Goal: Transaction & Acquisition: Subscribe to service/newsletter

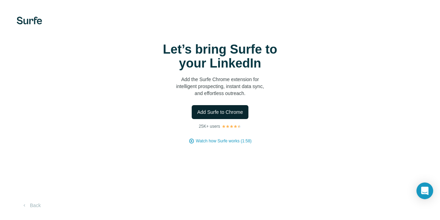
click at [197, 115] on span "Add Surfe to Chrome" at bounding box center [220, 112] width 46 height 7
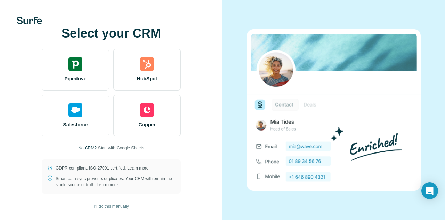
click at [119, 147] on span "Start with Google Sheets" at bounding box center [121, 148] width 46 height 6
click at [114, 147] on span "Start with Google Sheets" at bounding box center [121, 148] width 46 height 6
click at [127, 148] on span "Start with Google Sheets" at bounding box center [121, 148] width 46 height 6
click at [120, 147] on span "Start with Google Sheets" at bounding box center [121, 148] width 46 height 6
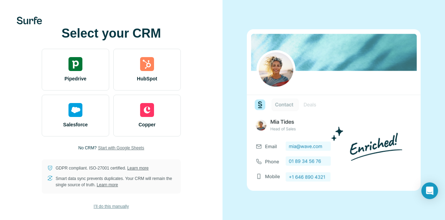
click at [100, 206] on span "I’ll do this manually" at bounding box center [111, 206] width 35 height 6
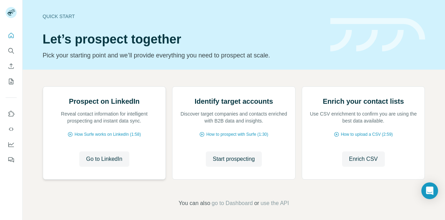
scroll to position [70, 0]
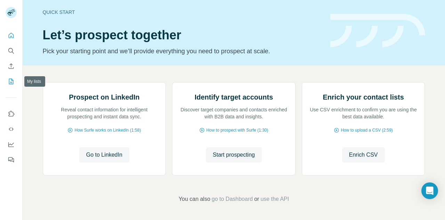
click at [11, 82] on icon "My lists" at bounding box center [11, 81] width 7 height 7
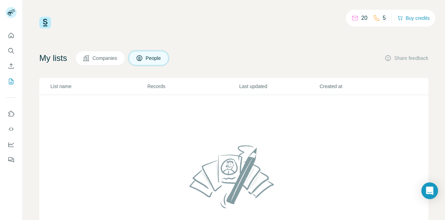
click at [64, 89] on p "List name" at bounding box center [98, 86] width 96 height 7
click at [71, 85] on p "List name" at bounding box center [98, 86] width 96 height 7
click at [326, 82] on th "Created at" at bounding box center [359, 86] width 80 height 17
click at [246, 82] on th "Last updated" at bounding box center [279, 86] width 80 height 17
click at [10, 146] on icon "Dashboard" at bounding box center [11, 144] width 7 height 7
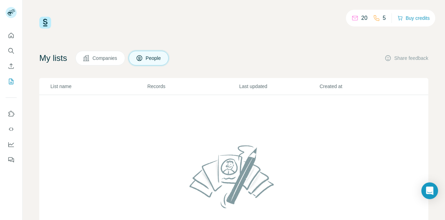
click at [50, 55] on h4 "My lists" at bounding box center [53, 58] width 28 height 11
click at [162, 61] on span "People" at bounding box center [154, 58] width 16 height 7
click at [102, 55] on span "Companies" at bounding box center [105, 58] width 25 height 7
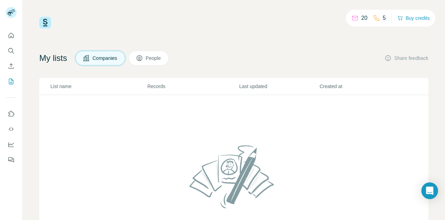
click at [152, 54] on button "People" at bounding box center [149, 58] width 40 height 15
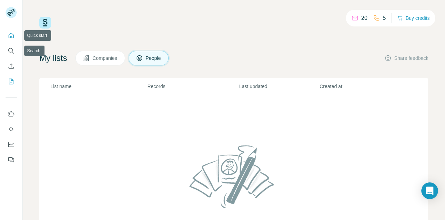
click at [10, 38] on icon "Quick start" at bounding box center [11, 35] width 7 height 7
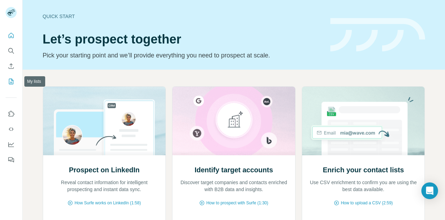
click at [7, 81] on button "My lists" at bounding box center [11, 81] width 11 height 13
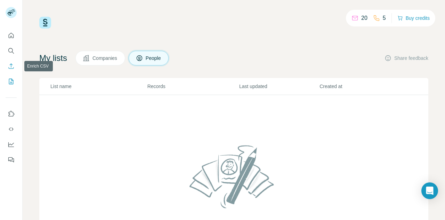
click at [12, 65] on icon "Enrich CSV" at bounding box center [11, 65] width 5 height 5
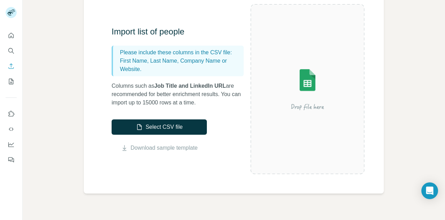
scroll to position [35, 0]
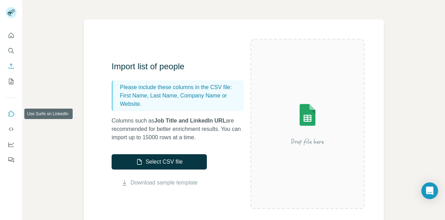
click at [12, 117] on icon "Use Surfe on LinkedIn" at bounding box center [11, 113] width 7 height 7
click at [11, 36] on icon "Quick start" at bounding box center [11, 35] width 5 height 5
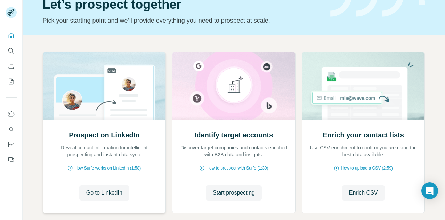
scroll to position [73, 0]
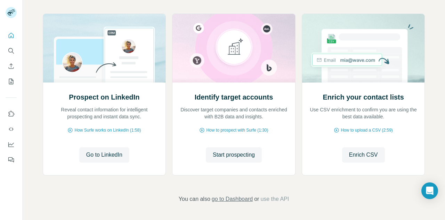
click at [232, 196] on span "go to Dashboard" at bounding box center [232, 199] width 41 height 8
click at [98, 153] on span "Go to LinkedIn" at bounding box center [104, 155] width 36 height 8
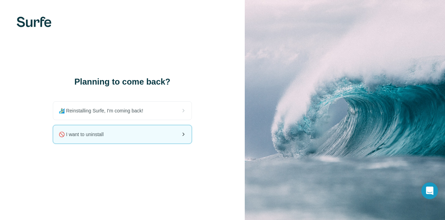
click at [83, 136] on span "🚫 I want to uninstall" at bounding box center [84, 134] width 50 height 7
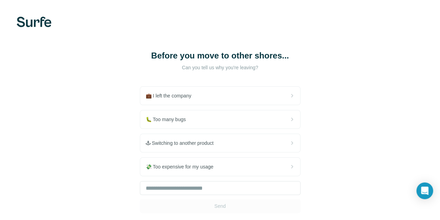
click at [0, 145] on div "Before you move to other shores... Can you tell us why you're leaving? 💼 I left…" at bounding box center [220, 131] width 440 height 263
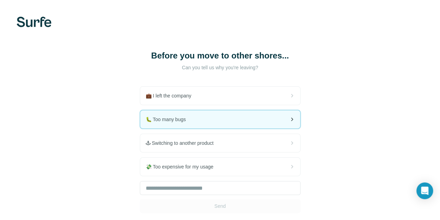
click at [140, 121] on div "🐛 Too many bugs" at bounding box center [220, 119] width 160 height 18
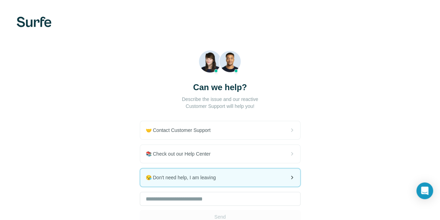
click at [146, 179] on span "😪 Don't need help, I am leaving" at bounding box center [184, 177] width 76 height 7
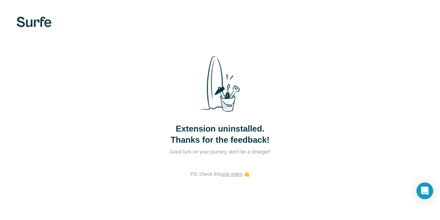
scroll to position [8, 0]
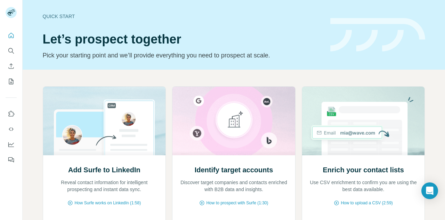
click at [132, 50] on div "Quick start Let’s prospect together Pick your starting point and we’ll provide …" at bounding box center [182, 34] width 279 height 51
click at [55, 16] on div "Quick start" at bounding box center [182, 16] width 279 height 7
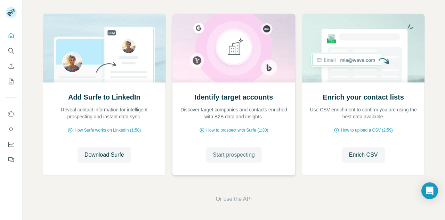
click at [221, 156] on span "Start prospecting" at bounding box center [234, 155] width 42 height 8
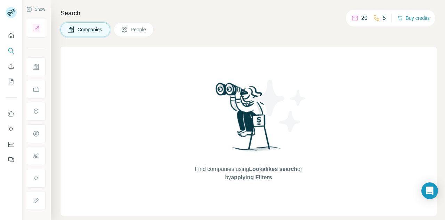
click at [267, 169] on span "Lookalikes search" at bounding box center [273, 169] width 48 height 6
click at [135, 29] on span "People" at bounding box center [139, 29] width 16 height 7
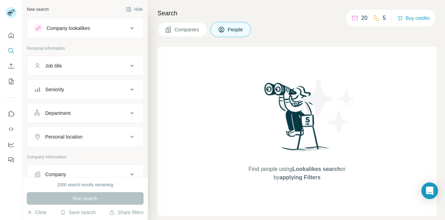
click at [120, 27] on div "Company lookalikes" at bounding box center [81, 28] width 94 height 8
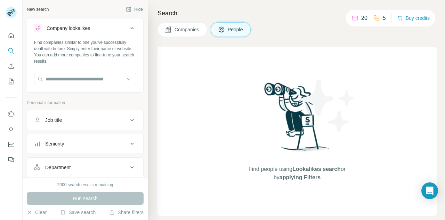
click at [122, 26] on div "Company lookalikes" at bounding box center [81, 28] width 94 height 8
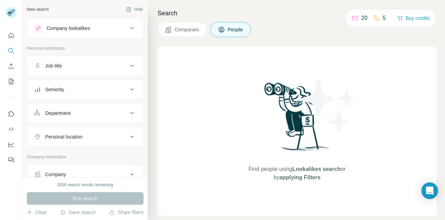
click at [86, 29] on div "Company lookalikes" at bounding box center [68, 28] width 43 height 7
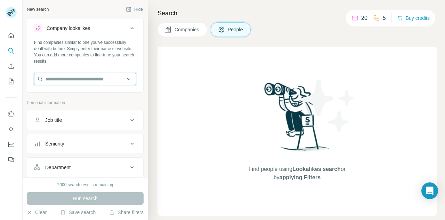
click at [71, 80] on input "text" at bounding box center [85, 79] width 102 height 13
click at [73, 117] on div "Job title" at bounding box center [81, 120] width 94 height 7
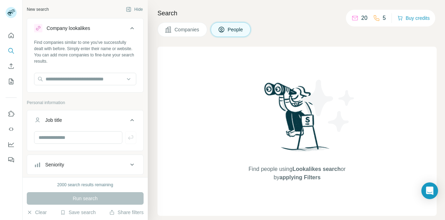
click at [73, 118] on div "Job title" at bounding box center [81, 120] width 94 height 7
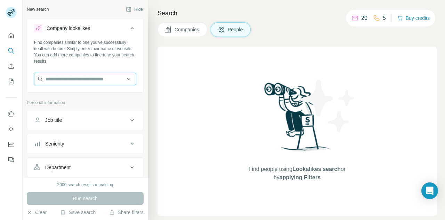
click at [70, 81] on input "text" at bounding box center [85, 79] width 102 height 13
type input "**********"
click at [170, 75] on div "Find people using Lookalikes search or by applying Filters" at bounding box center [297, 131] width 279 height 169
click at [128, 27] on icon at bounding box center [132, 28] width 8 height 8
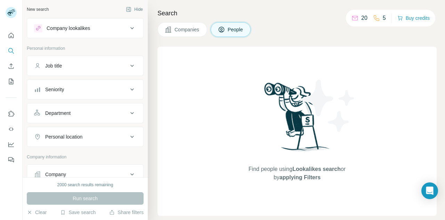
click at [72, 65] on div "Job title" at bounding box center [81, 65] width 94 height 7
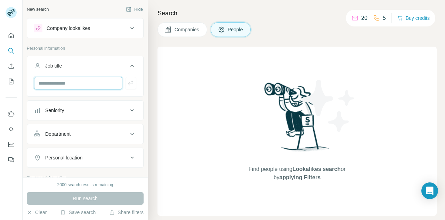
click at [59, 84] on input "text" at bounding box center [78, 83] width 88 height 13
type input "**********"
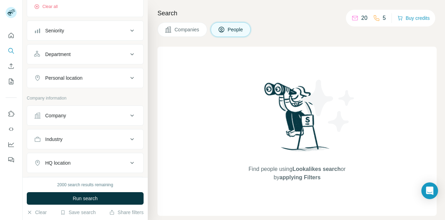
scroll to position [211, 0]
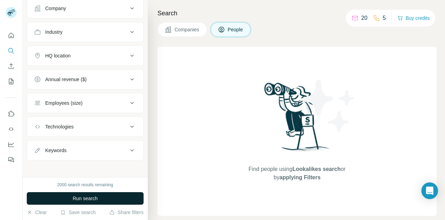
click at [90, 197] on span "Run search" at bounding box center [85, 198] width 25 height 7
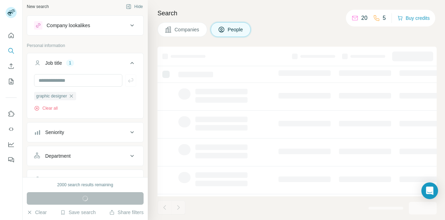
scroll to position [0, 0]
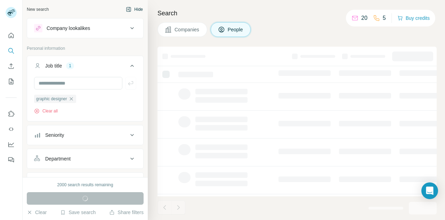
click at [130, 9] on button "Hide" at bounding box center [134, 9] width 27 height 10
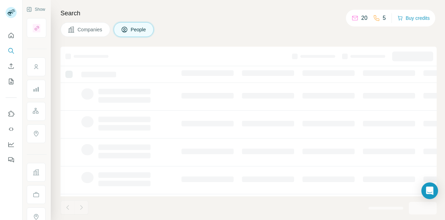
scroll to position [168, 0]
click at [164, 89] on td at bounding box center [127, 99] width 100 height 28
click at [141, 29] on span "People" at bounding box center [139, 29] width 16 height 7
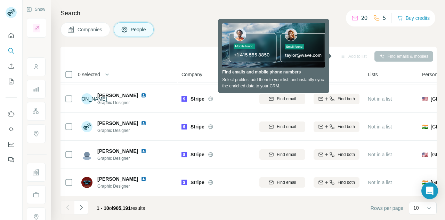
click at [158, 68] on th "0 selected" at bounding box center [116, 74] width 111 height 17
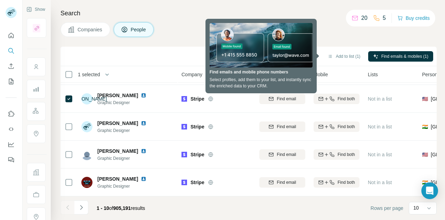
click at [179, 41] on div "Search Companies People Add to list (1) Find emails & mobiles (1) 1 selected Pe…" at bounding box center [248, 110] width 394 height 220
click at [181, 48] on div "Add to list (1) Find emails & mobiles (1)" at bounding box center [249, 56] width 376 height 19
click at [165, 39] on div "Search Companies People Add to list (1) Find emails & mobiles (1) 1 selected Pe…" at bounding box center [248, 110] width 394 height 220
click at [343, 26] on div "Companies People" at bounding box center [249, 29] width 376 height 15
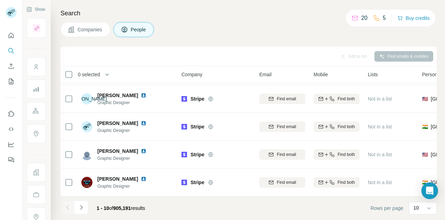
scroll to position [0, 0]
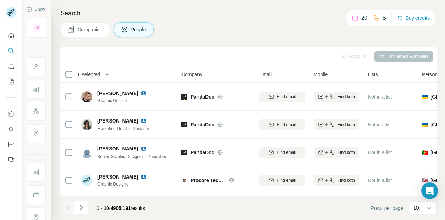
click at [265, 43] on div "Search Companies People Add to list Find emails & mobiles 0 selected People Com…" at bounding box center [248, 110] width 394 height 220
click at [191, 45] on div "Search Companies People Add to list Find emails & mobiles 0 selected People Com…" at bounding box center [248, 110] width 394 height 220
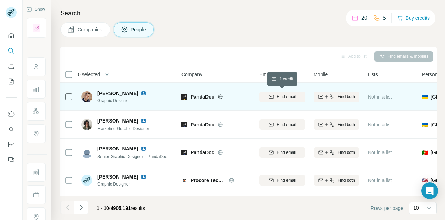
click at [278, 96] on span "Find email" at bounding box center [286, 97] width 19 height 6
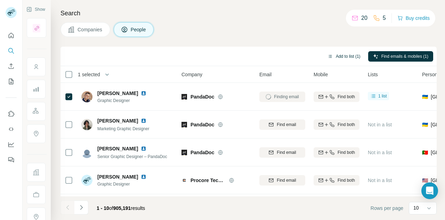
click at [344, 57] on button "Add to list (1)" at bounding box center [344, 56] width 43 height 10
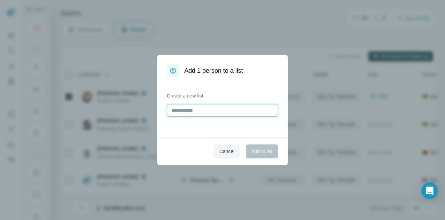
click at [199, 109] on input "text" at bounding box center [222, 110] width 111 height 13
click at [229, 153] on span "Cancel" at bounding box center [226, 151] width 15 height 7
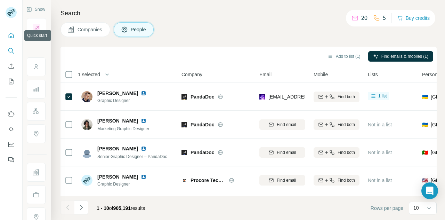
click at [11, 35] on icon "Quick start" at bounding box center [11, 35] width 7 height 7
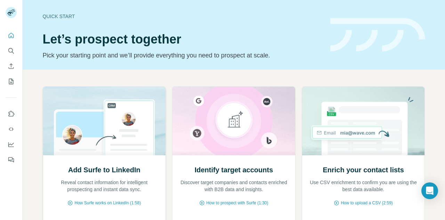
scroll to position [73, 0]
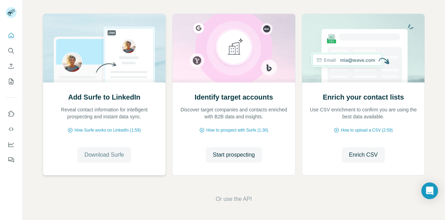
click at [106, 154] on span "Download Surfe" at bounding box center [105, 155] width 40 height 8
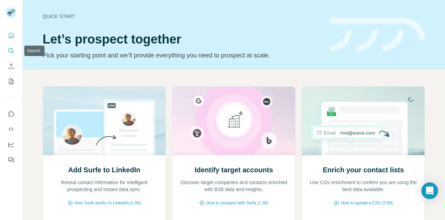
click at [9, 49] on icon "Search" at bounding box center [10, 50] width 5 height 5
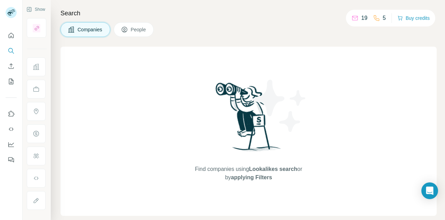
click at [137, 31] on span "People" at bounding box center [139, 29] width 16 height 7
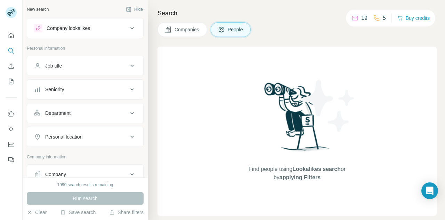
click at [107, 69] on div "Job title" at bounding box center [81, 65] width 94 height 7
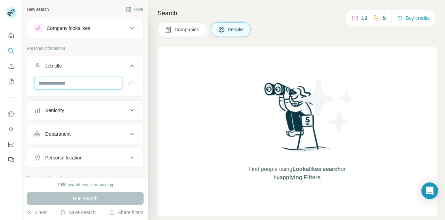
click at [55, 85] on input "text" at bounding box center [78, 83] width 88 height 13
type input "**********"
click at [86, 86] on input "**********" at bounding box center [78, 83] width 88 height 13
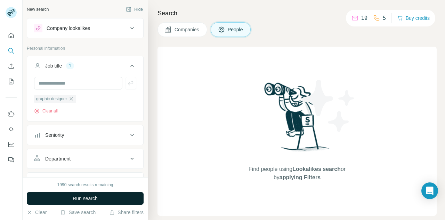
click at [81, 200] on span "Run search" at bounding box center [85, 198] width 25 height 7
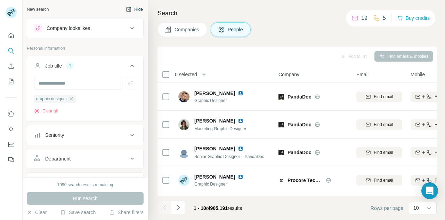
click at [131, 9] on button "Hide" at bounding box center [134, 9] width 27 height 10
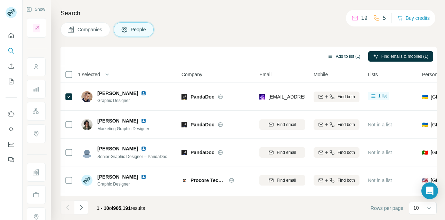
click at [342, 54] on button "Add to list (1)" at bounding box center [344, 56] width 43 height 10
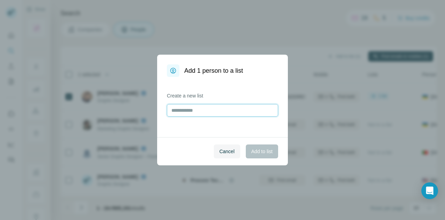
click at [184, 112] on input "text" at bounding box center [222, 110] width 111 height 13
type input "*****"
click at [258, 147] on button "Add to list" at bounding box center [262, 151] width 32 height 14
